Goal: Task Accomplishment & Management: Use online tool/utility

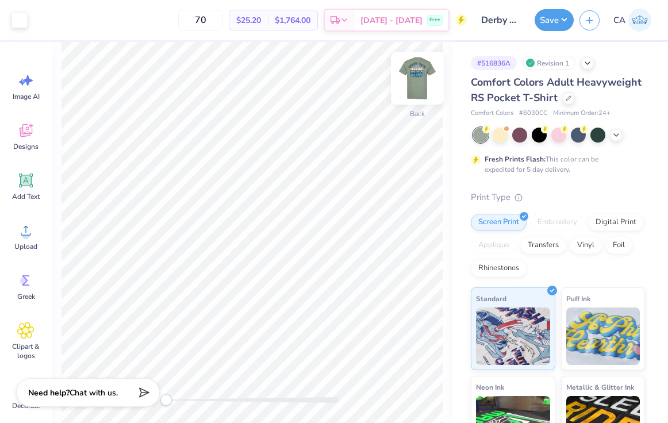
click at [421, 83] on img at bounding box center [417, 78] width 46 height 46
click at [59, 19] on div at bounding box center [61, 19] width 16 height 16
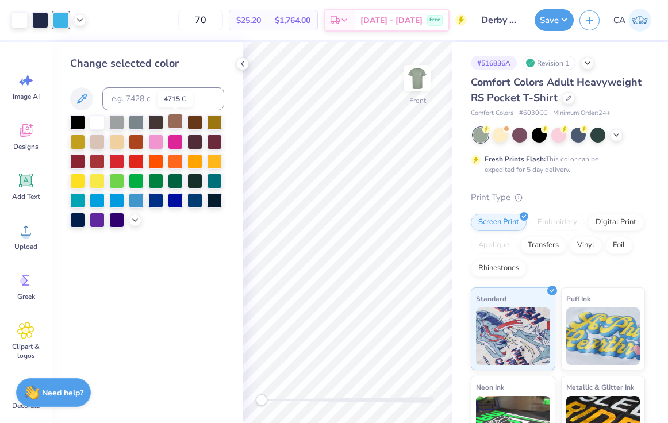
click at [178, 121] on div at bounding box center [175, 121] width 15 height 15
click at [194, 122] on div at bounding box center [194, 121] width 15 height 15
click at [176, 122] on div at bounding box center [175, 121] width 15 height 15
click at [243, 62] on polyline at bounding box center [242, 64] width 2 height 5
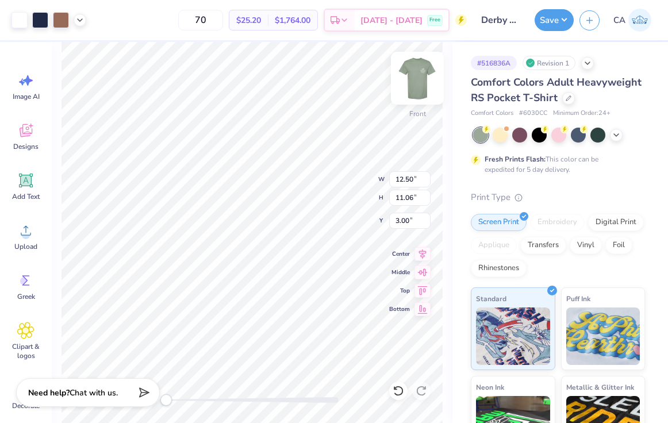
click at [416, 79] on img at bounding box center [417, 78] width 46 height 46
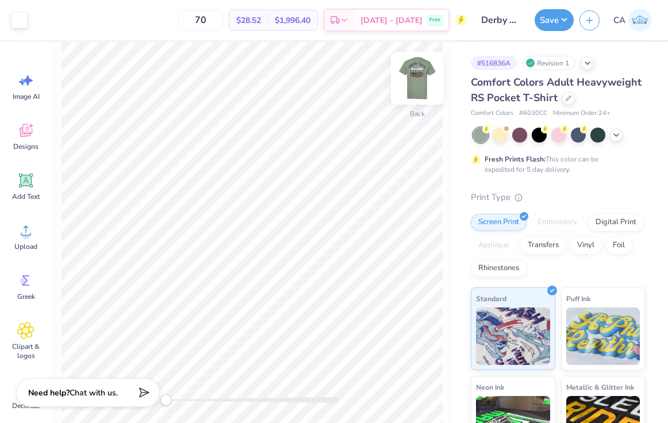
click at [424, 78] on img at bounding box center [417, 78] width 46 height 46
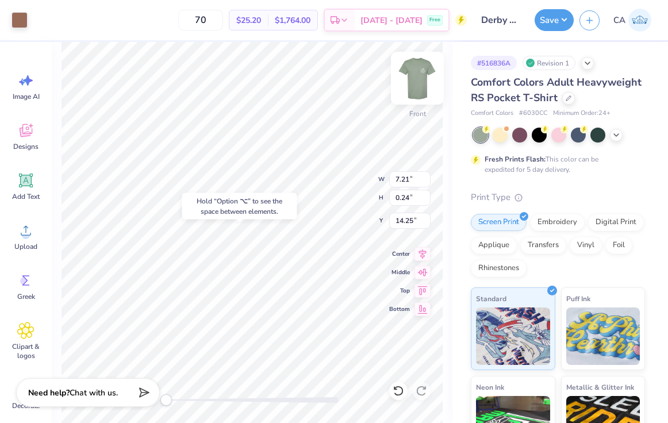
type input "14.25"
type input "13.56"
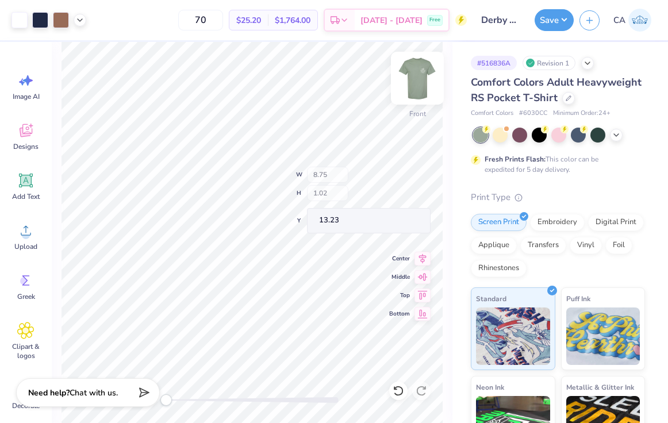
type input "13.23"
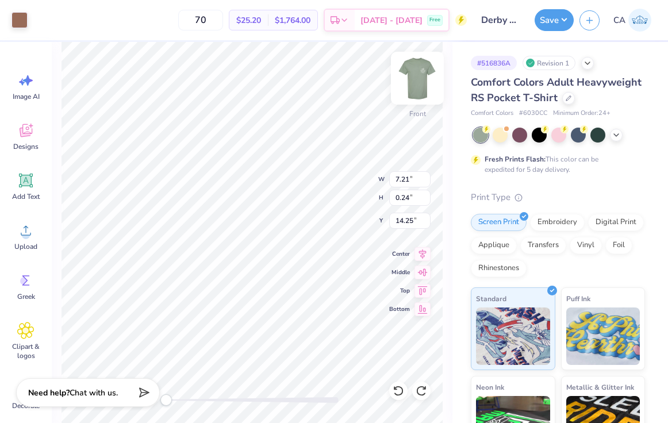
type input "9.43"
type input "0.40"
type input "14.25"
click at [22, 21] on div at bounding box center [19, 19] width 16 height 16
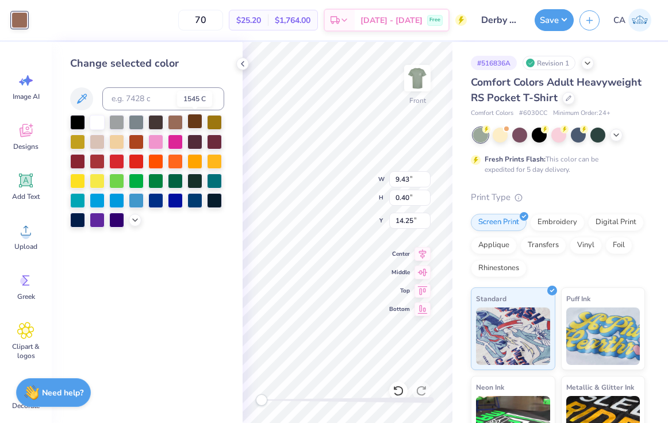
click at [195, 122] on div at bounding box center [194, 121] width 15 height 15
click at [195, 121] on div at bounding box center [194, 121] width 15 height 15
click at [242, 64] on icon at bounding box center [242, 63] width 9 height 9
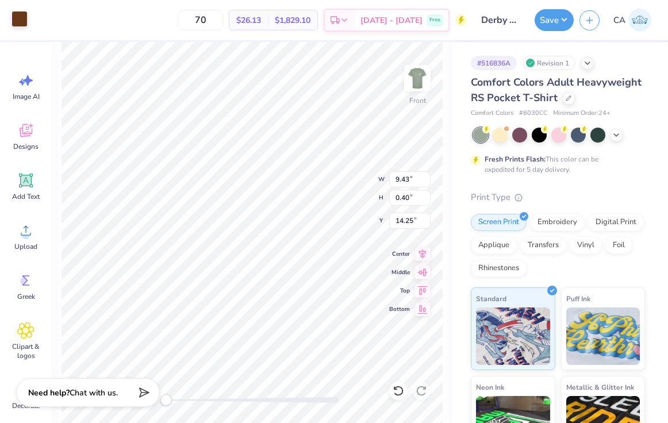
click at [21, 14] on div at bounding box center [19, 19] width 16 height 16
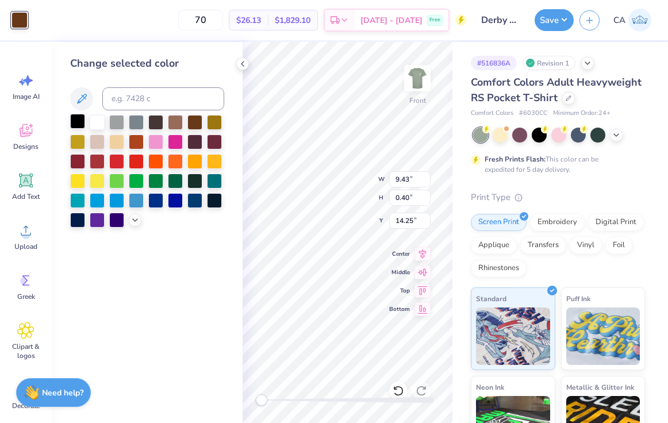
click at [79, 124] on div at bounding box center [77, 121] width 15 height 15
click at [240, 70] on div "Change selected color" at bounding box center [147, 232] width 191 height 381
click at [242, 66] on icon at bounding box center [242, 63] width 9 height 9
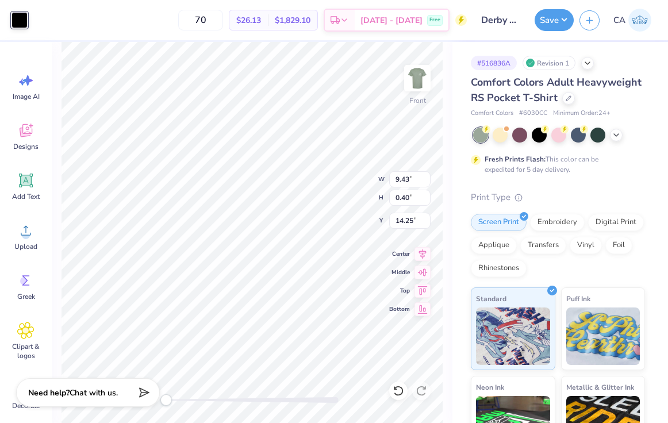
click at [234, 402] on div at bounding box center [252, 400] width 172 height 6
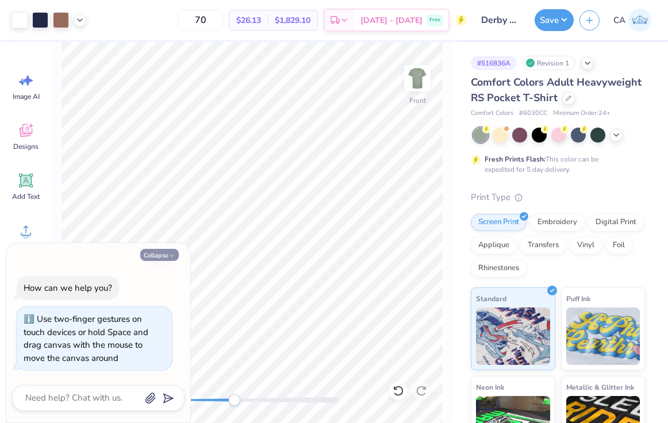
click at [163, 256] on button "Collapse" at bounding box center [159, 255] width 39 height 12
type textarea "x"
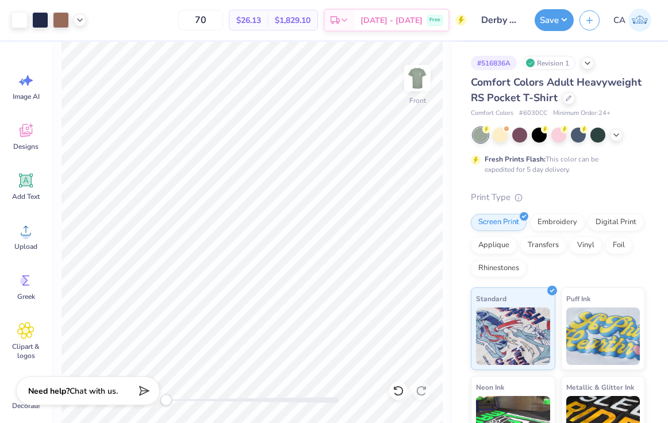
drag, startPoint x: 235, startPoint y: 398, endPoint x: 156, endPoint y: 403, distance: 79.5
click at [156, 403] on div "Art colors 70 $26.13 Per Item $1,829.10 Total Est. Delivery [DATE] - [DATE] Fre…" at bounding box center [334, 211] width 668 height 423
click at [418, 73] on img at bounding box center [417, 78] width 46 height 46
click at [419, 76] on img at bounding box center [417, 78] width 46 height 46
click at [419, 76] on img at bounding box center [417, 78] width 23 height 23
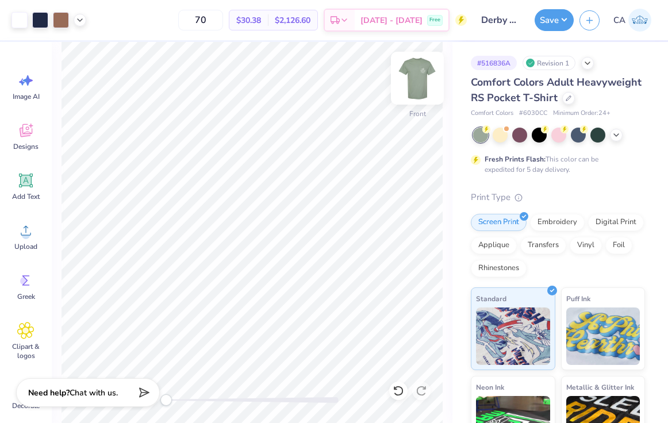
click at [418, 91] on img at bounding box center [417, 78] width 46 height 46
click at [420, 83] on img at bounding box center [417, 78] width 46 height 46
click at [567, 98] on icon at bounding box center [569, 97] width 6 height 6
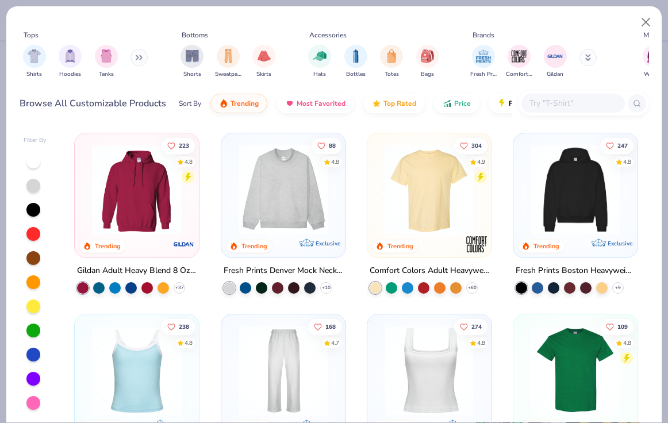
click at [30, 329] on div at bounding box center [33, 331] width 14 height 14
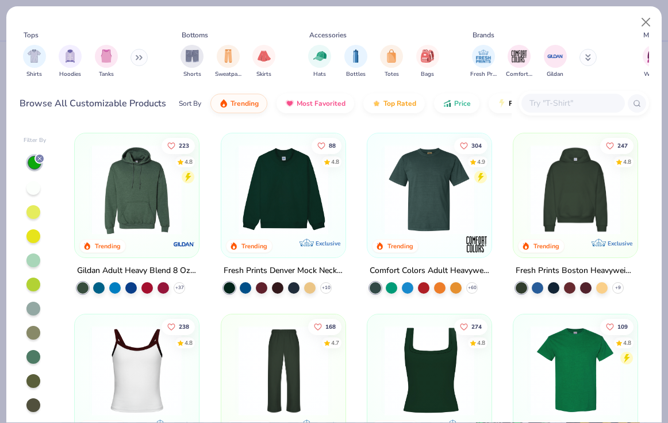
click at [31, 281] on div at bounding box center [33, 285] width 14 height 14
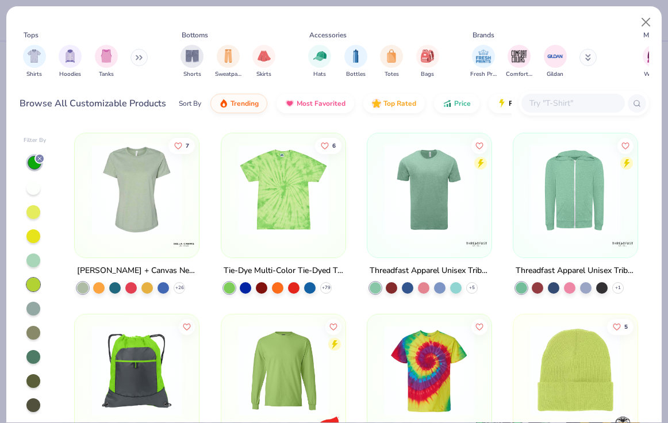
click at [38, 261] on div at bounding box center [33, 261] width 14 height 14
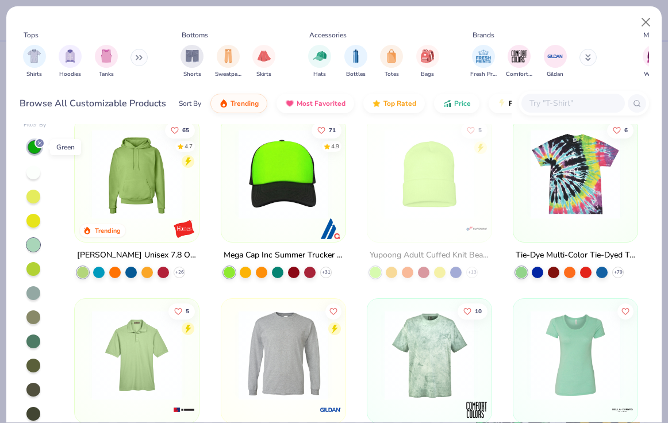
click at [39, 142] on line at bounding box center [39, 142] width 3 height 3
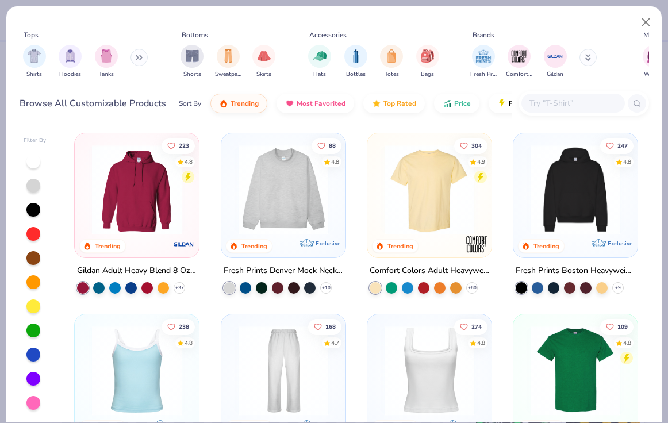
click at [34, 330] on div at bounding box center [33, 331] width 14 height 14
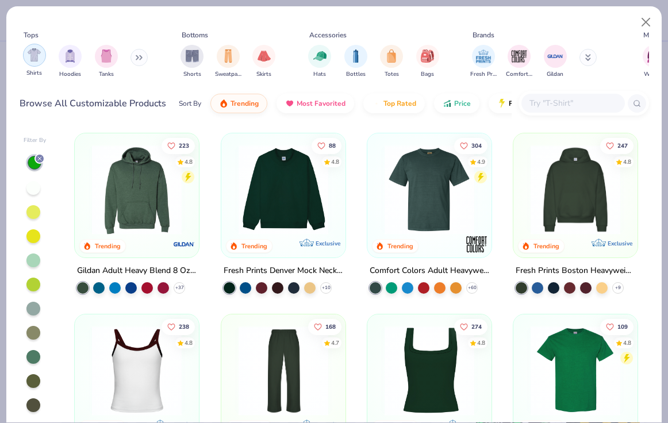
click at [37, 56] on img "filter for Shirts" at bounding box center [34, 54] width 13 height 13
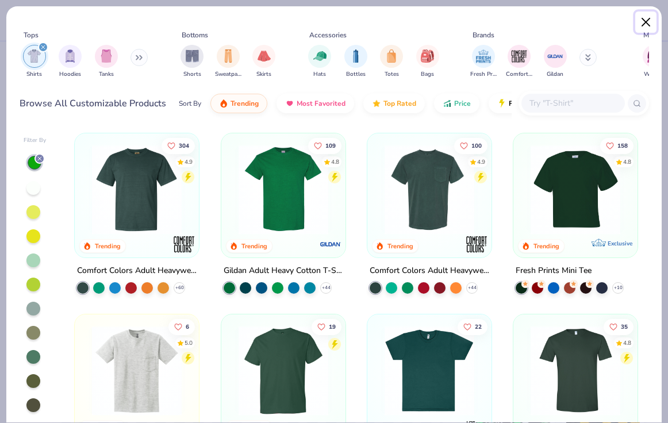
click at [568, 26] on button "Close" at bounding box center [646, 22] width 22 height 22
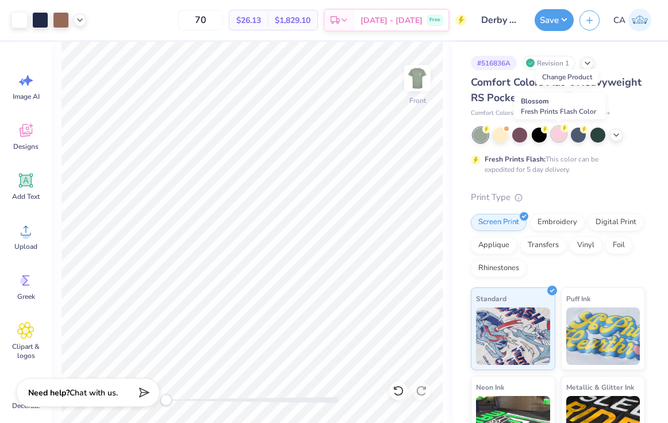
click at [562, 135] on div at bounding box center [558, 133] width 15 height 15
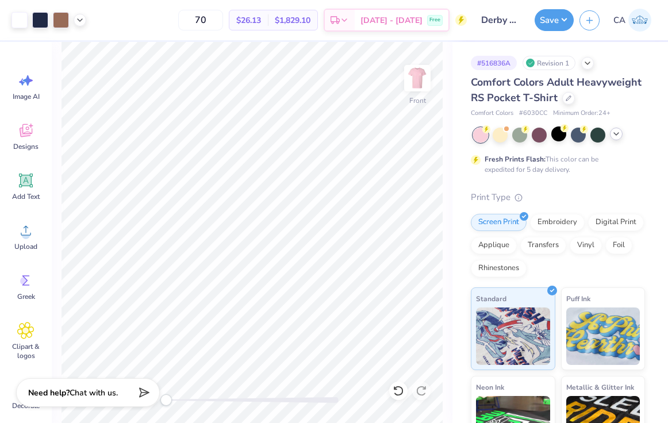
click at [568, 134] on icon at bounding box center [616, 133] width 9 height 9
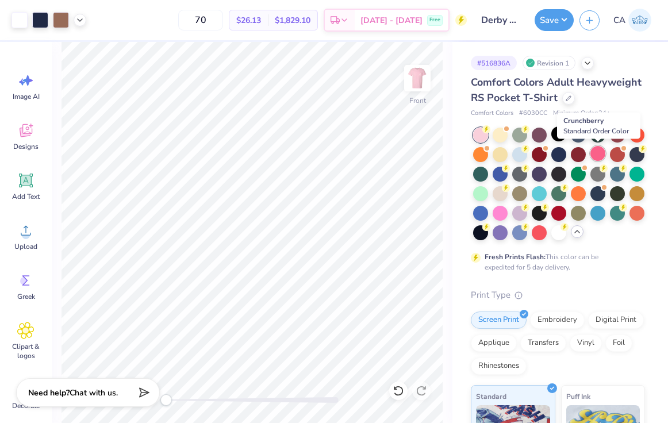
click at [568, 148] on div at bounding box center [597, 153] width 15 height 15
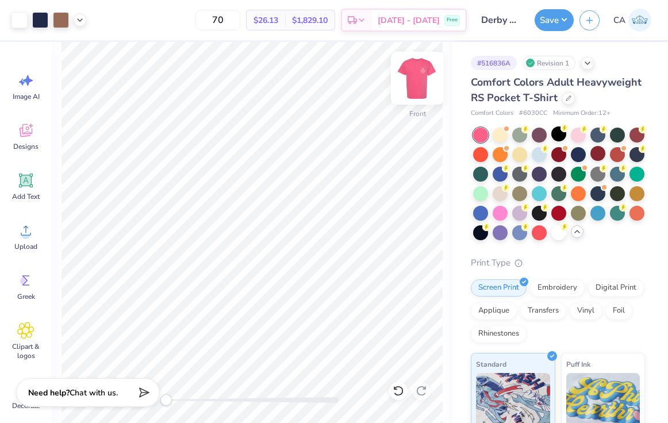
click at [423, 77] on img at bounding box center [417, 78] width 46 height 46
click at [423, 78] on img at bounding box center [417, 78] width 46 height 46
click at [565, 18] on button "Save" at bounding box center [554, 18] width 39 height 22
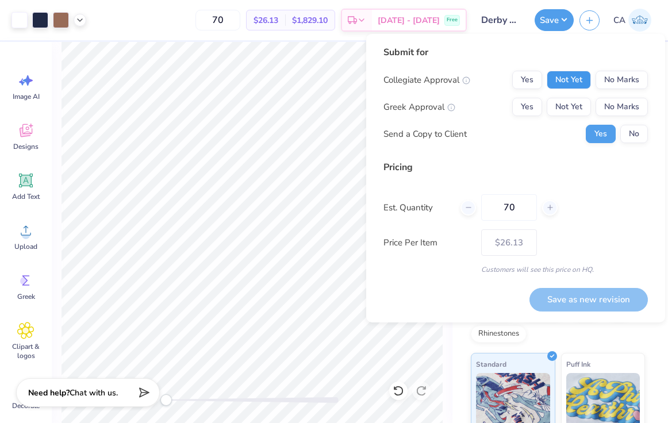
click at [562, 79] on button "Not Yet" at bounding box center [569, 80] width 44 height 18
click at [564, 107] on button "Not Yet" at bounding box center [569, 107] width 44 height 18
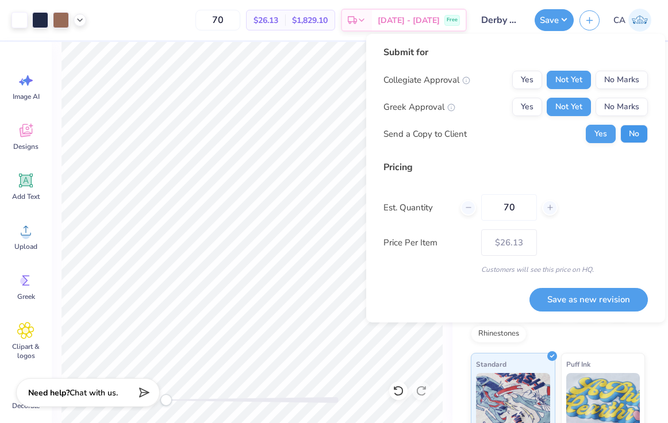
click at [568, 137] on button "No" at bounding box center [634, 134] width 28 height 18
click at [568, 298] on button "Save as new revision" at bounding box center [588, 300] width 118 height 24
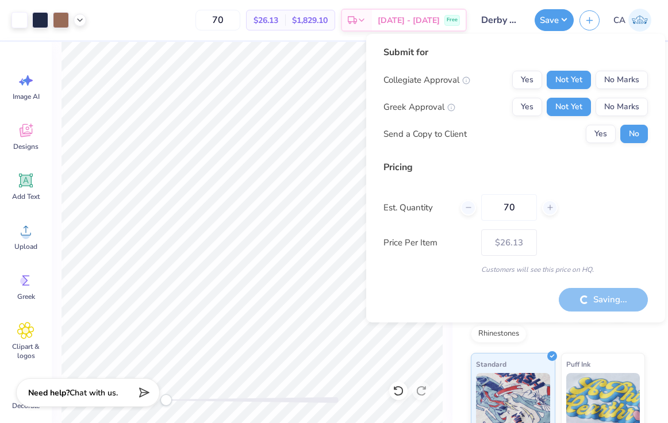
type input "– –"
